Goal: Task Accomplishment & Management: Manage account settings

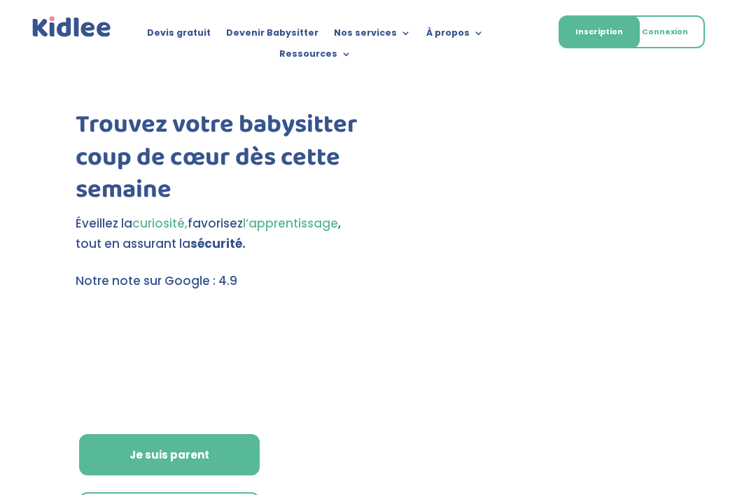
click at [666, 27] on link "Connexion" at bounding box center [665, 31] width 80 height 33
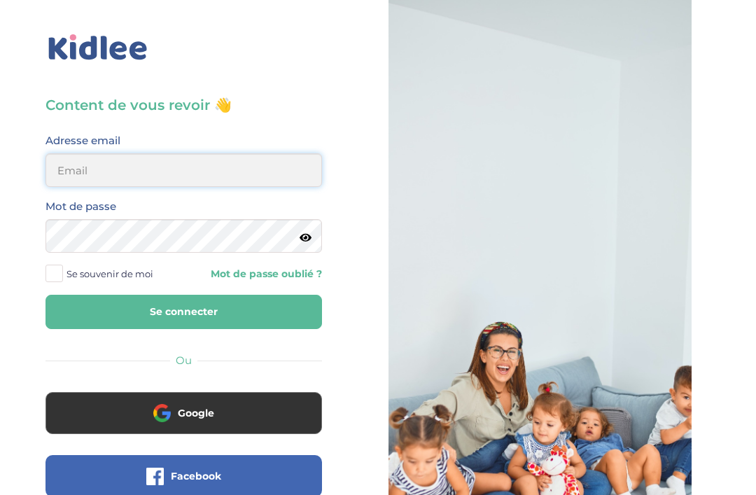
type input "gracenguya19@gmail.com"
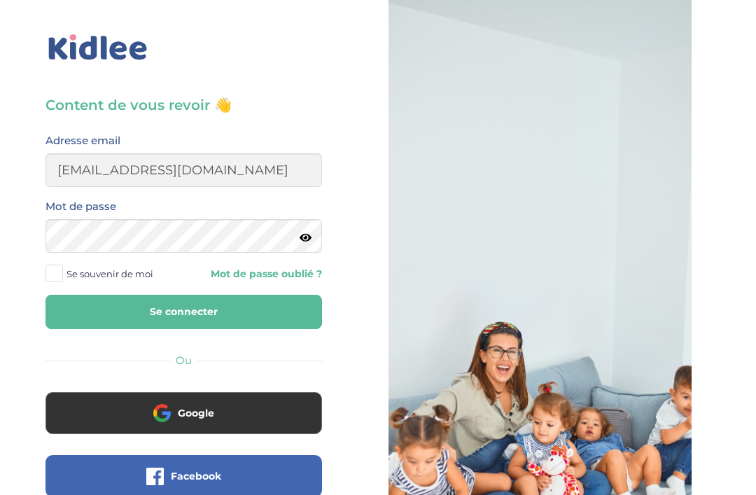
click at [183, 311] on button "Se connecter" at bounding box center [183, 312] width 276 height 34
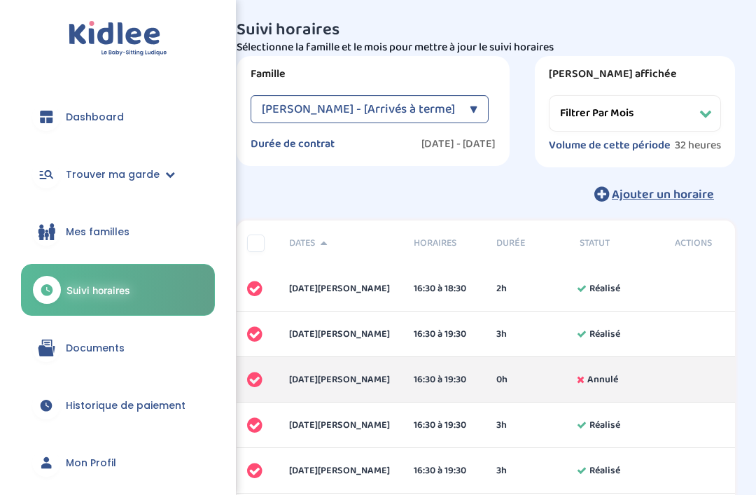
select select "[DATE]"
click at [477, 110] on div "▼" at bounding box center [474, 109] width 8 height 28
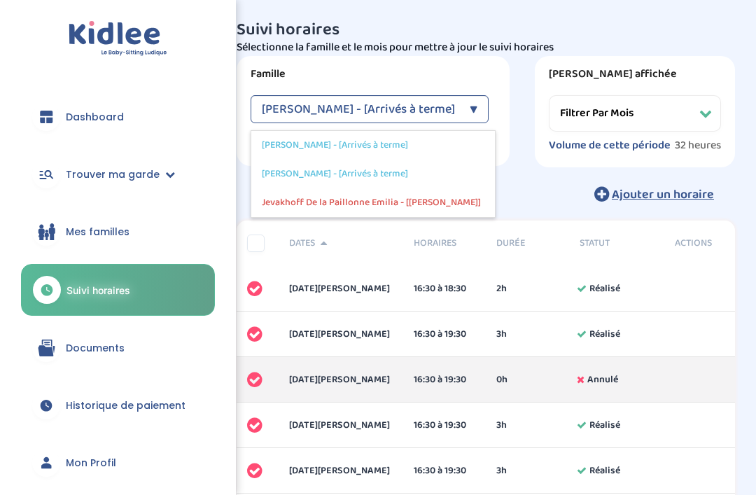
click at [97, 408] on span "Historique de paiement" at bounding box center [126, 405] width 120 height 15
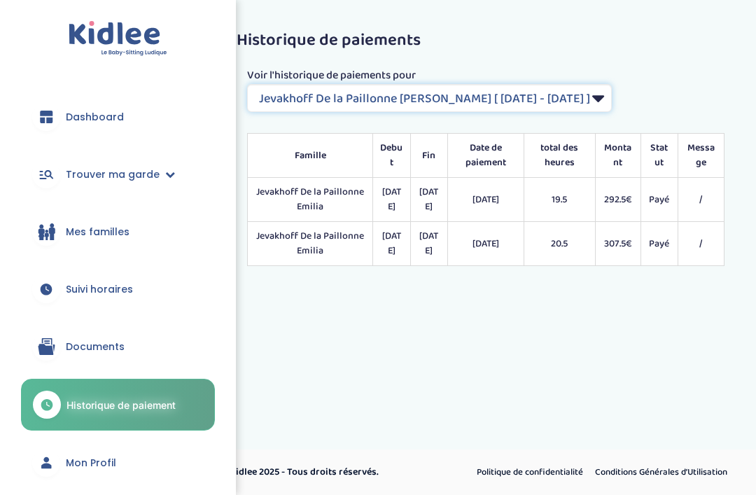
click at [570, 94] on select "Filtrer par Contrat Jevakhoff De la Paillonne Emilia [ 2024-05-15 - 2024-07-26 …" at bounding box center [429, 98] width 365 height 28
select select "1926"
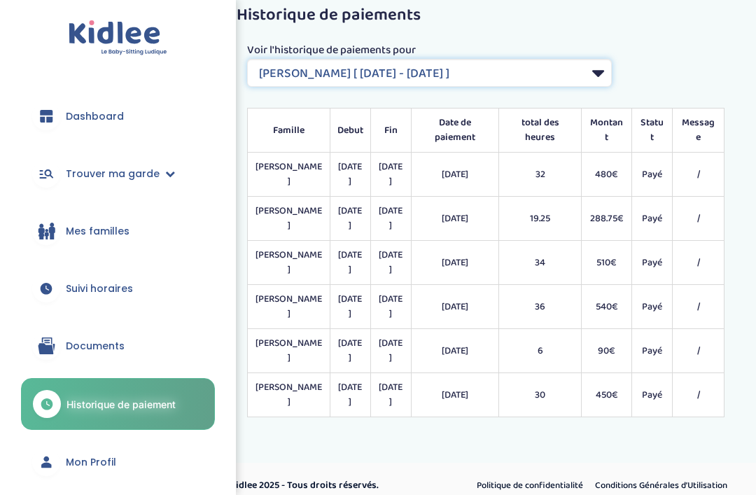
scroll to position [45, 0]
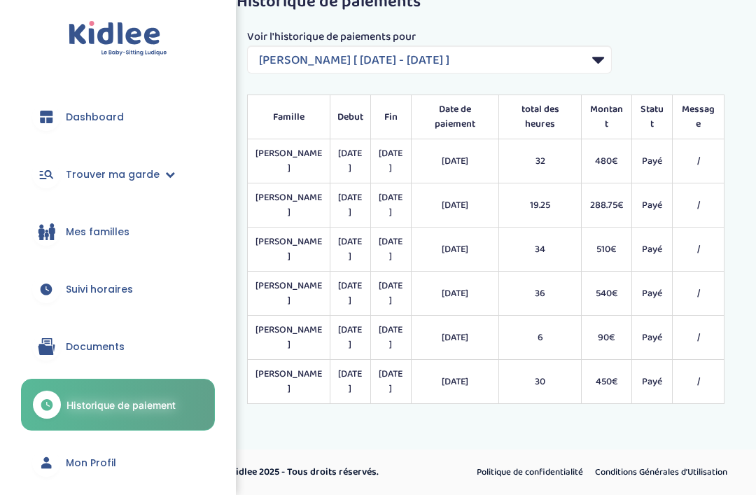
click at [135, 295] on link "Suivi horaires" at bounding box center [118, 289] width 194 height 50
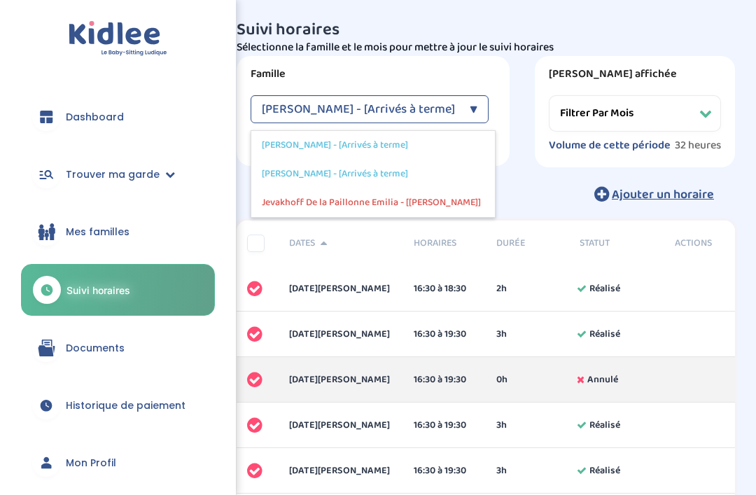
click at [532, 172] on div "Suivi horaires Filtres Sélectionne la famille et le mois pour mettre à jour le …" at bounding box center [486, 115] width 498 height 188
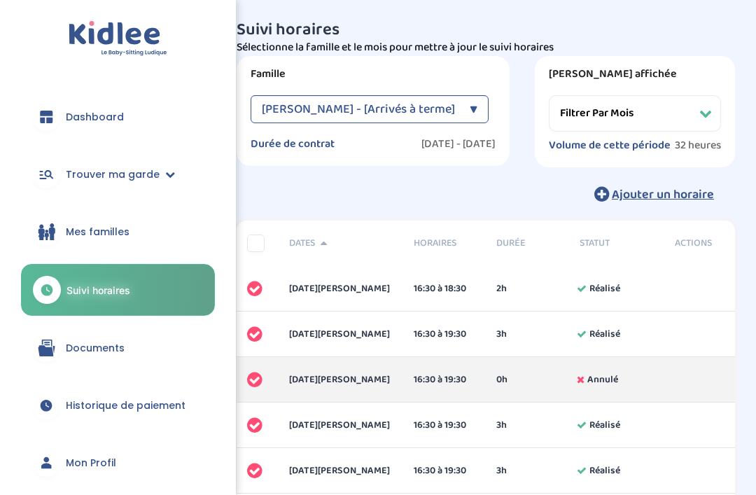
click at [644, 115] on select "Filtrer par mois janvier 2025 février 2025 mars 2025 avril 2025 mai 2025 juin 2…" at bounding box center [635, 113] width 172 height 36
select select "juillet 2025"
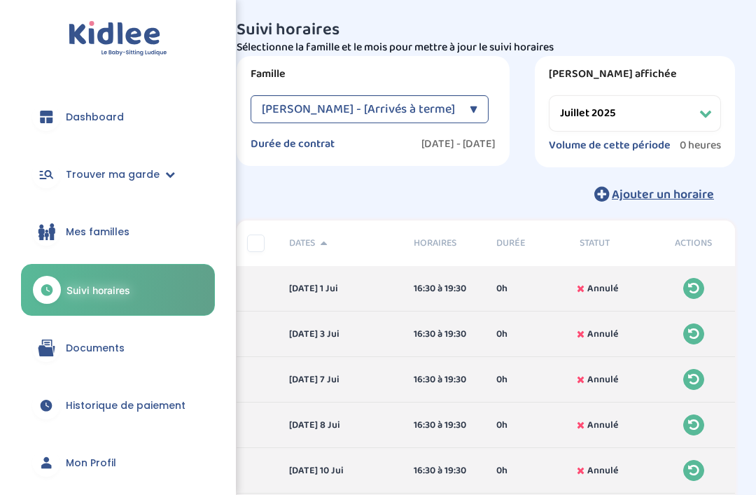
click at [649, 109] on select "Filtrer par mois janvier 2025 février 2025 mars 2025 avril 2025 mai 2025 juin 2…" at bounding box center [635, 113] width 172 height 36
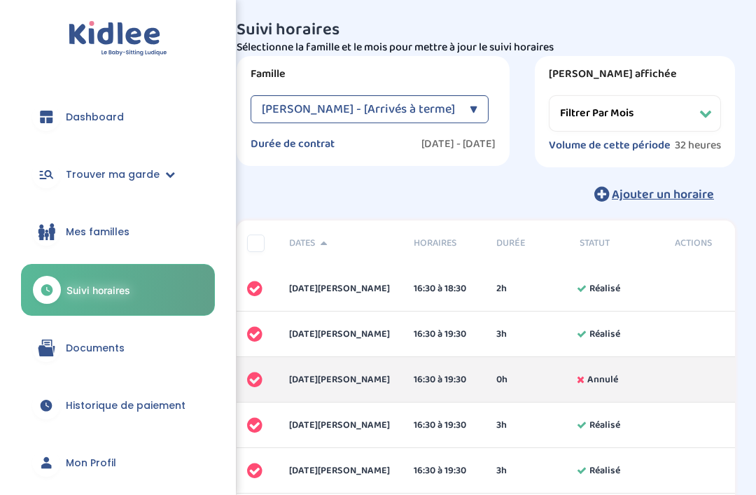
select select "[DATE]"
click at [703, 115] on select "Filtrer par mois janvier 2025 février 2025 mars 2025 avril 2025 mai 2025 juin 2…" at bounding box center [635, 113] width 172 height 36
click at [636, 108] on select "Filtrer par mois janvier 2025 février 2025 mars 2025 avril 2025 mai 2025 juin 2…" at bounding box center [635, 113] width 172 height 36
click at [159, 405] on span "Historique de paiement" at bounding box center [126, 405] width 120 height 15
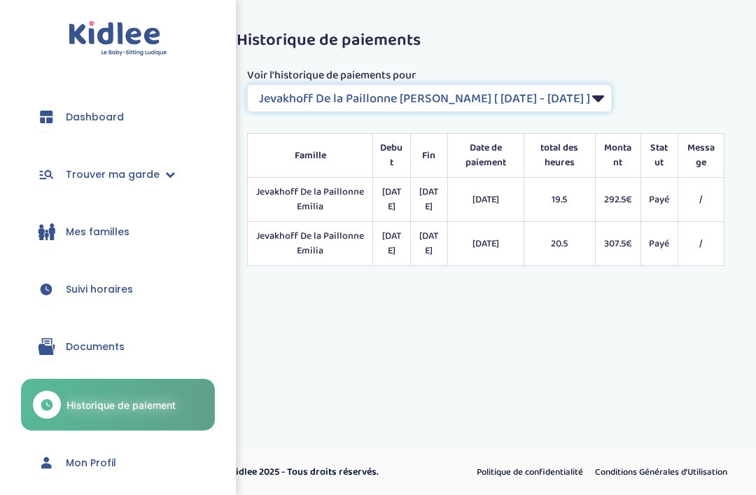
click at [577, 94] on select "Filtrer par Contrat [PERSON_NAME] De la Paillonne [PERSON_NAME] [ [DATE] - [DAT…" at bounding box center [429, 98] width 365 height 28
select select "1926"
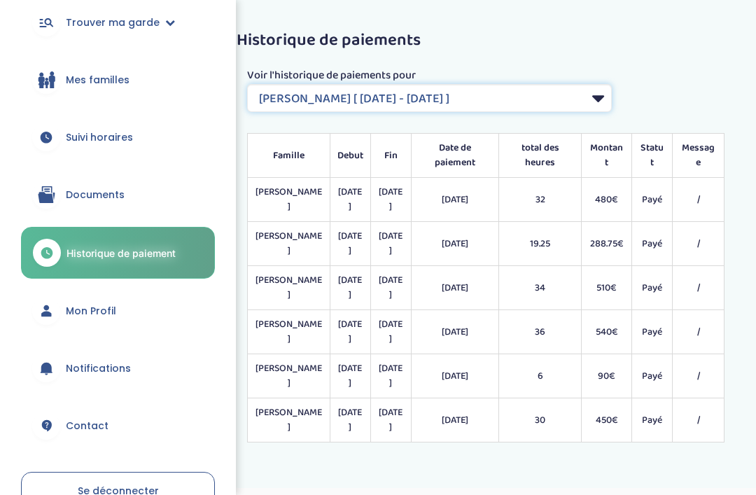
scroll to position [159, 0]
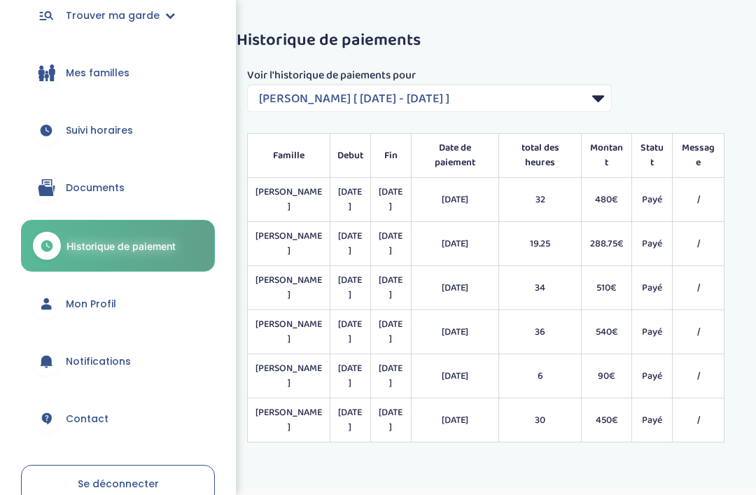
click at [143, 300] on link "Mon Profil" at bounding box center [118, 304] width 194 height 50
